Goal: Task Accomplishment & Management: Use online tool/utility

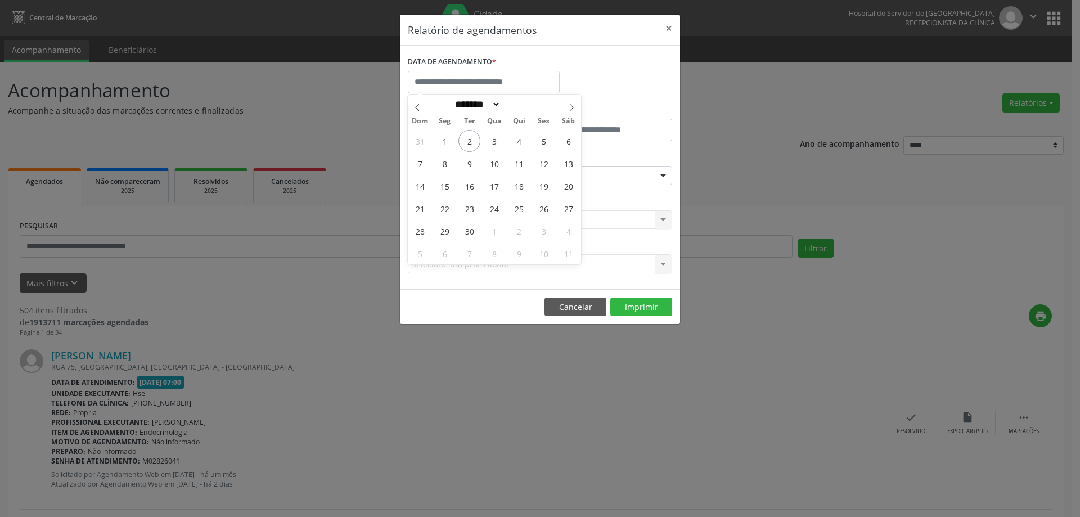
select select "*"
click at [510, 140] on span "4" at bounding box center [519, 141] width 22 height 22
type input "**********"
click at [510, 140] on span "4" at bounding box center [519, 141] width 22 height 22
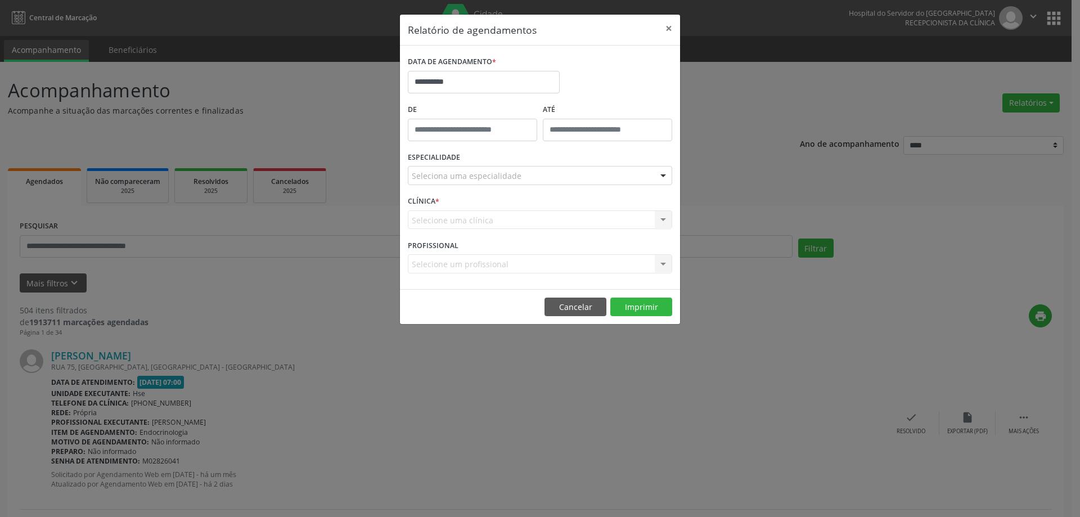
click at [480, 163] on div "ESPECIALIDADE Seleciona uma especialidade Todas as especialidades Alergologia A…" at bounding box center [540, 171] width 270 height 44
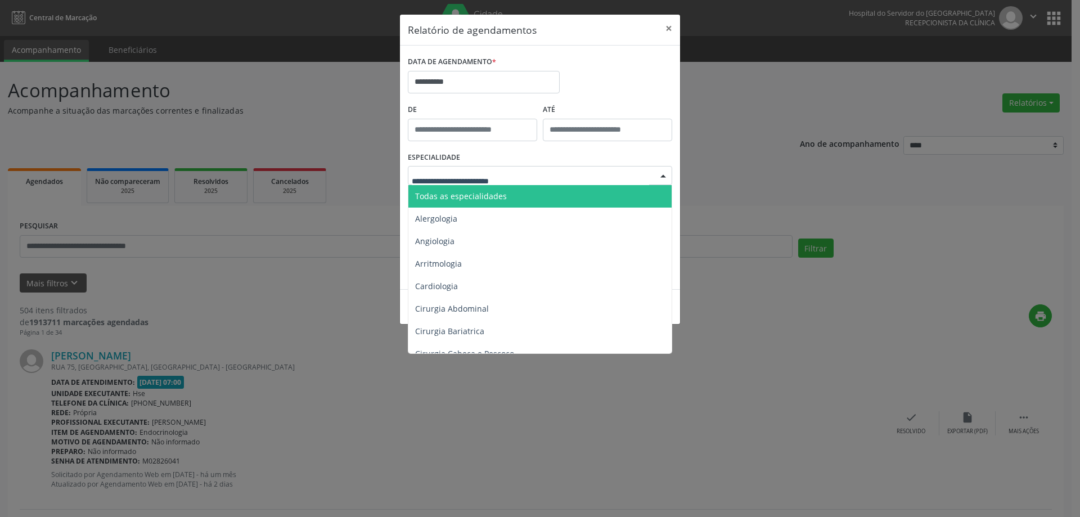
click at [492, 195] on span "Todas as especialidades" at bounding box center [461, 196] width 92 height 11
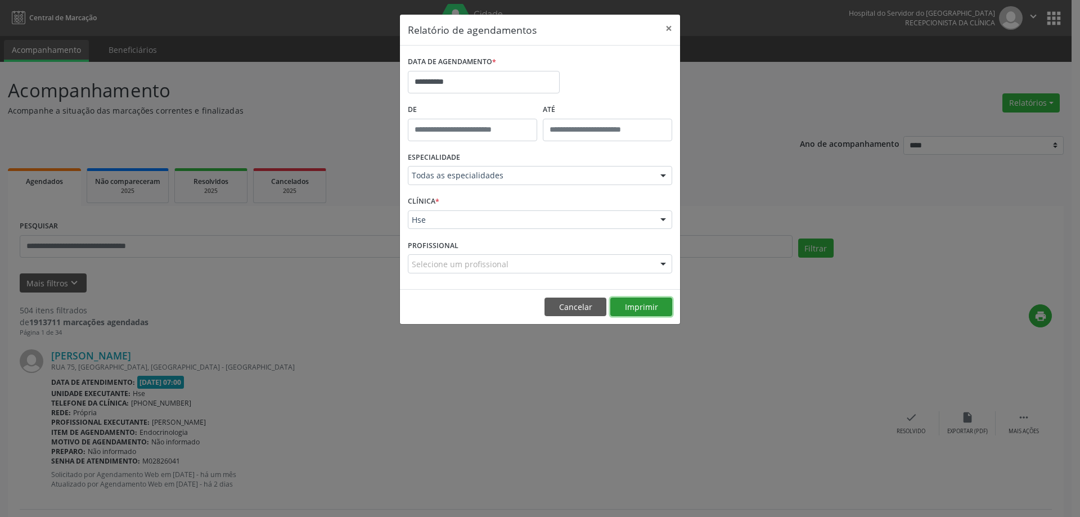
click at [648, 309] on button "Imprimir" at bounding box center [641, 306] width 62 height 19
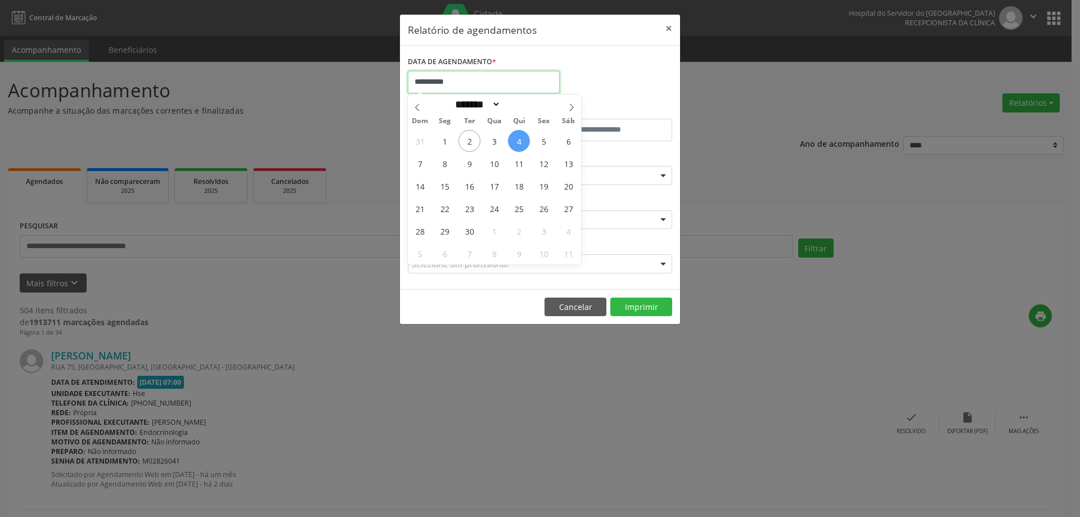
click at [451, 74] on input "**********" at bounding box center [484, 82] width 152 height 22
click at [495, 136] on span "3" at bounding box center [494, 141] width 22 height 22
type input "**********"
click at [495, 136] on span "3" at bounding box center [494, 141] width 22 height 22
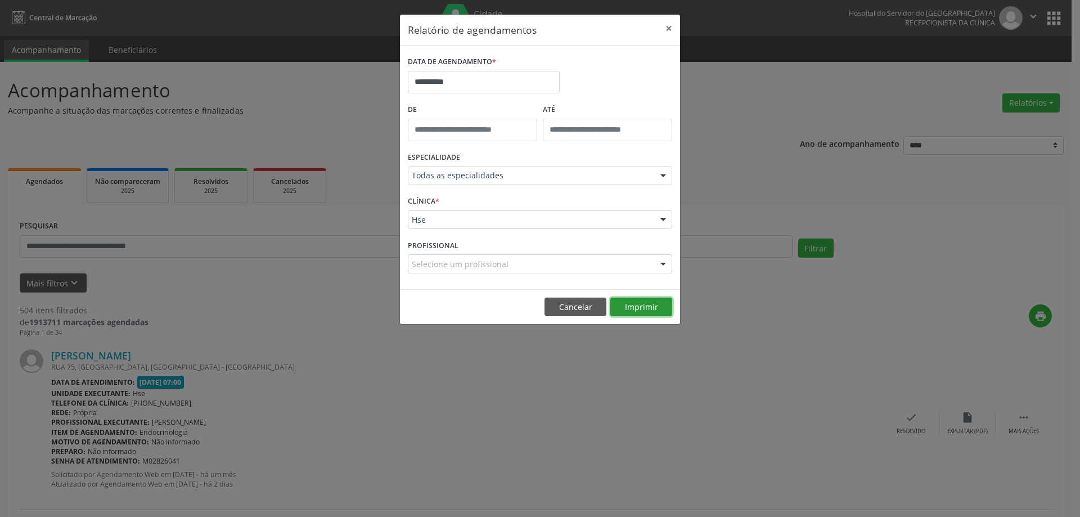
click at [627, 304] on button "Imprimir" at bounding box center [641, 306] width 62 height 19
click at [663, 27] on button "×" at bounding box center [668, 29] width 22 height 28
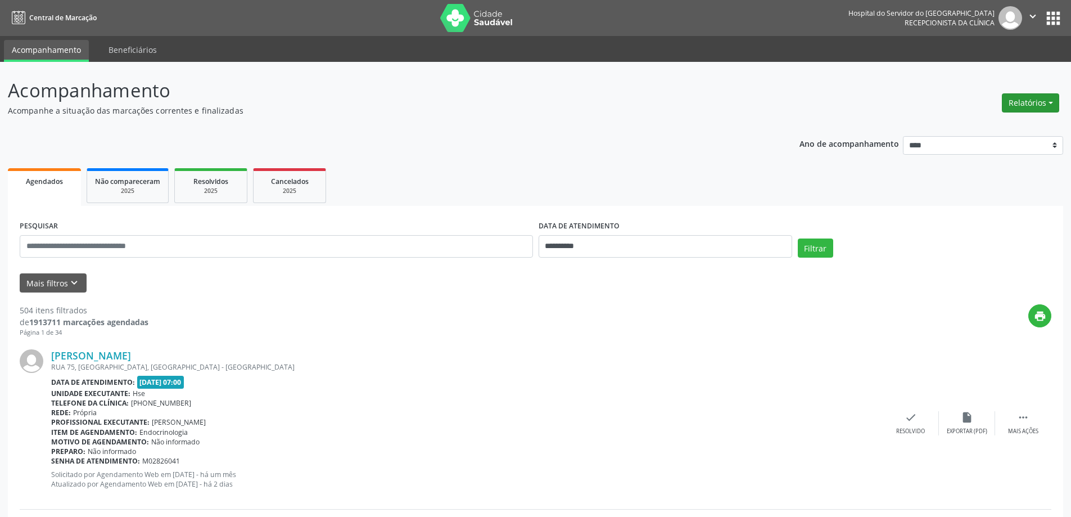
click at [1026, 106] on button "Relatórios" at bounding box center [1030, 102] width 57 height 19
click at [973, 119] on link "Agendamentos" at bounding box center [999, 127] width 121 height 16
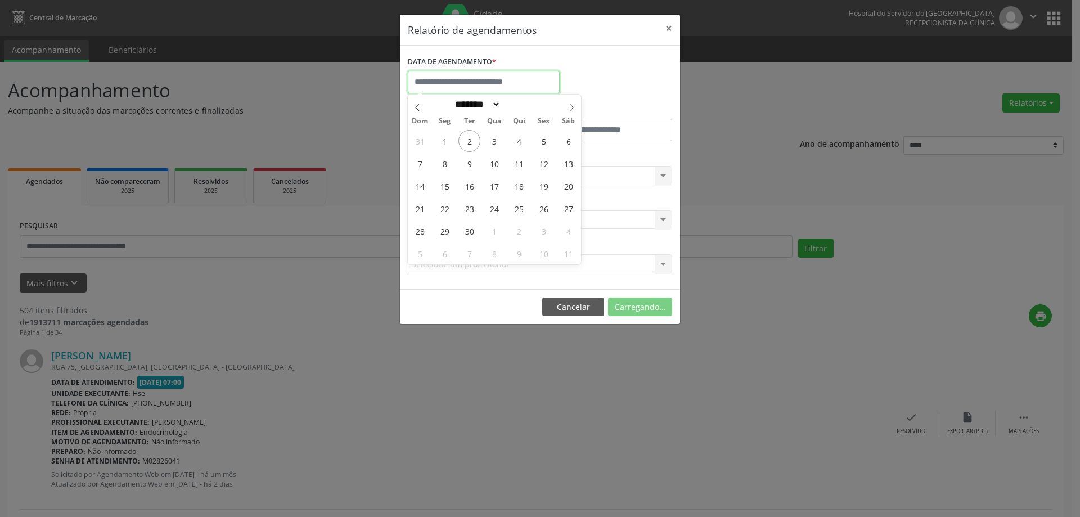
click at [499, 75] on input "text" at bounding box center [484, 82] width 152 height 22
click at [497, 164] on span "10" at bounding box center [494, 163] width 22 height 22
type input "**********"
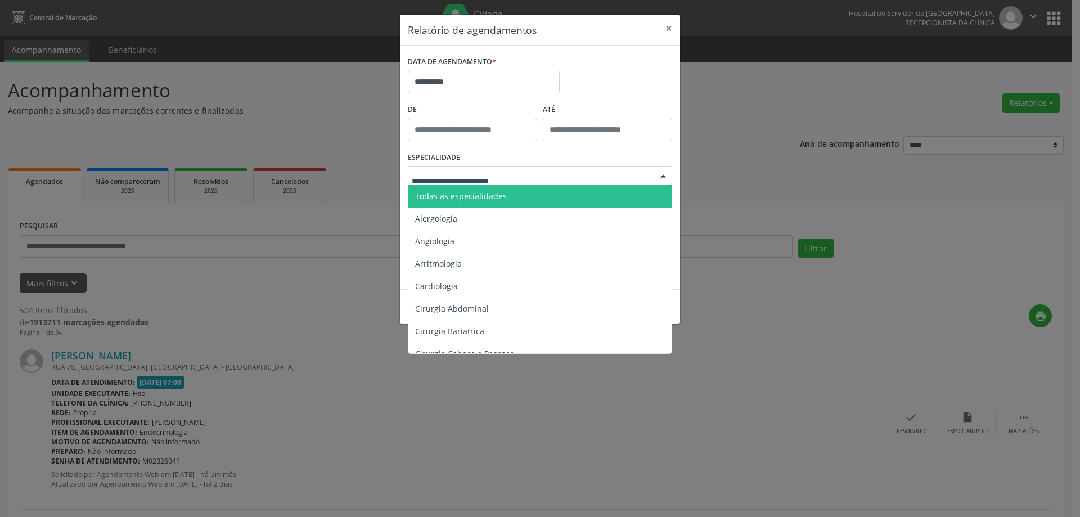
click at [504, 201] on span "Todas as especialidades" at bounding box center [540, 196] width 265 height 22
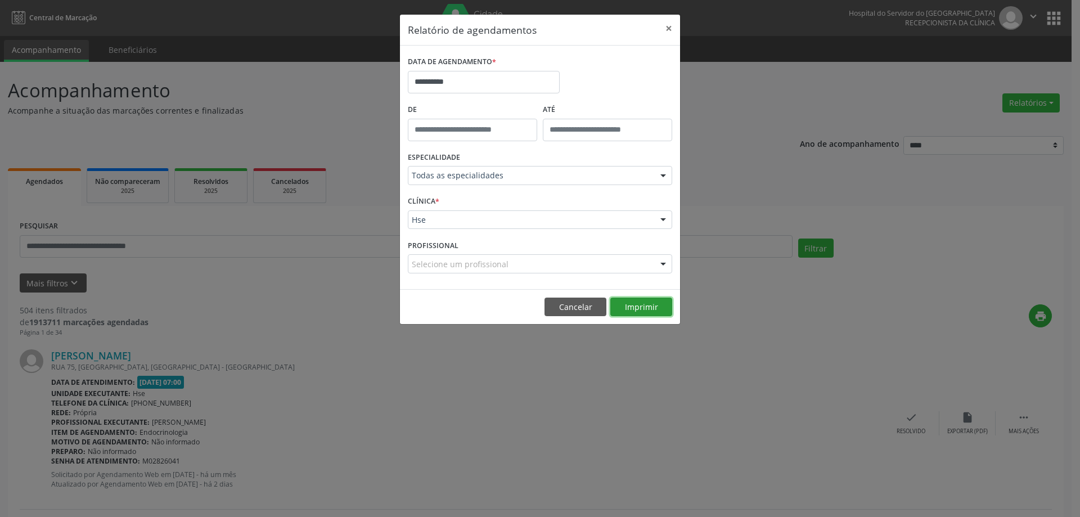
click at [631, 303] on button "Imprimir" at bounding box center [641, 306] width 62 height 19
click at [672, 25] on button "×" at bounding box center [668, 29] width 22 height 28
